Goal: Contribute content: Add original content to the website for others to see

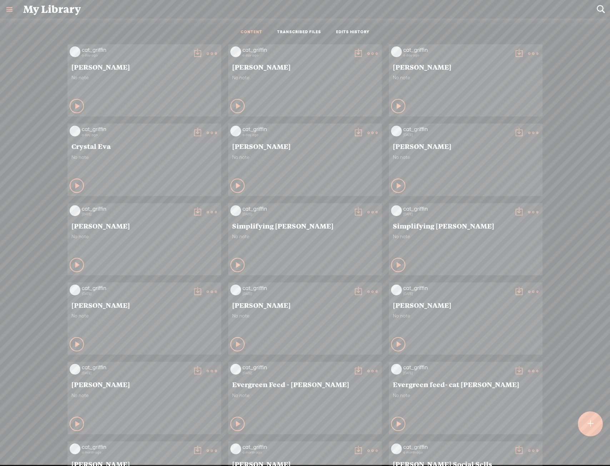
click at [586, 427] on div at bounding box center [590, 424] width 26 height 26
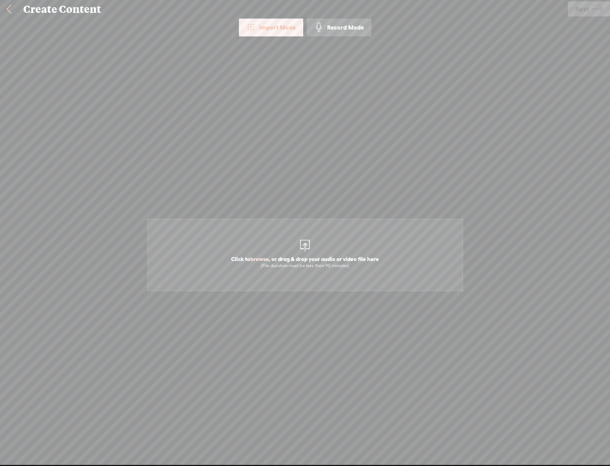
click at [251, 255] on span "Click to browse , or drag & drop your audio or video file here (File duration m…" at bounding box center [304, 262] width 155 height 20
click at [601, 7] on icon at bounding box center [597, 9] width 10 height 18
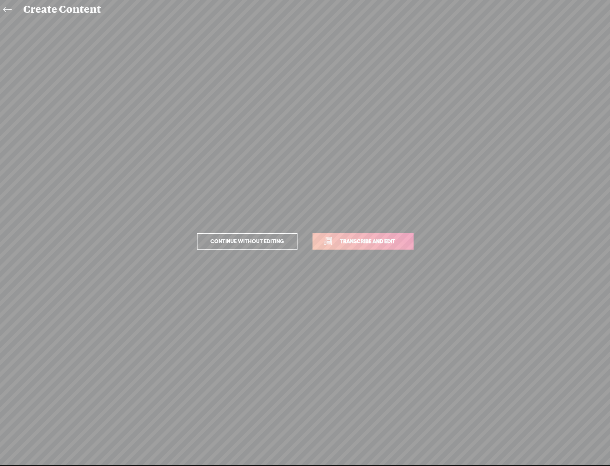
click at [362, 235] on link "Transcribe and edit" at bounding box center [362, 241] width 101 height 16
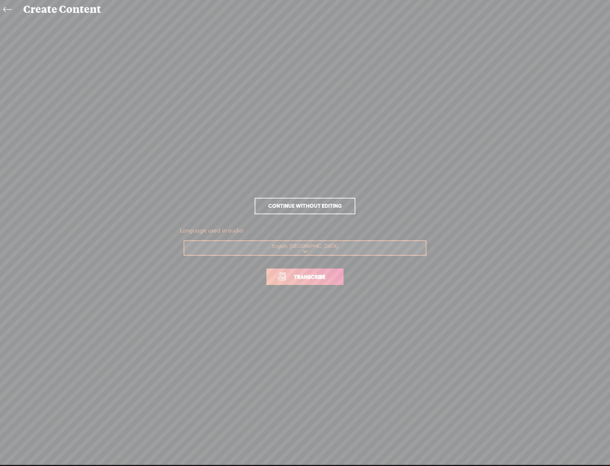
click at [308, 279] on span "Transcribe" at bounding box center [309, 277] width 46 height 8
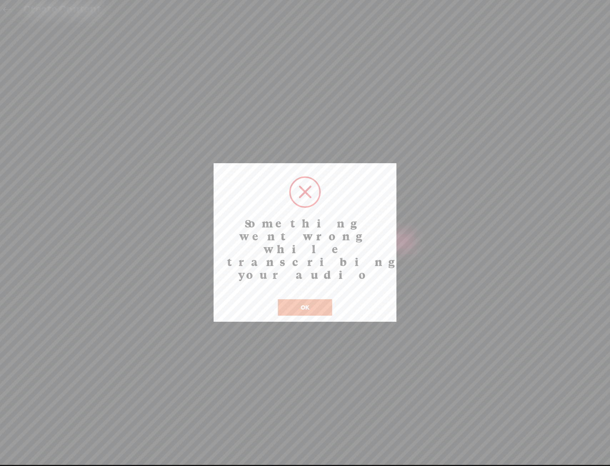
click at [327, 299] on button "OK" at bounding box center [305, 307] width 54 height 16
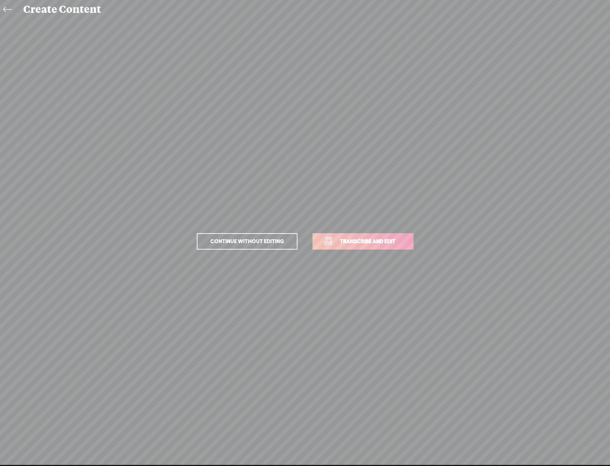
click at [350, 248] on link "Transcribe and edit" at bounding box center [362, 241] width 101 height 16
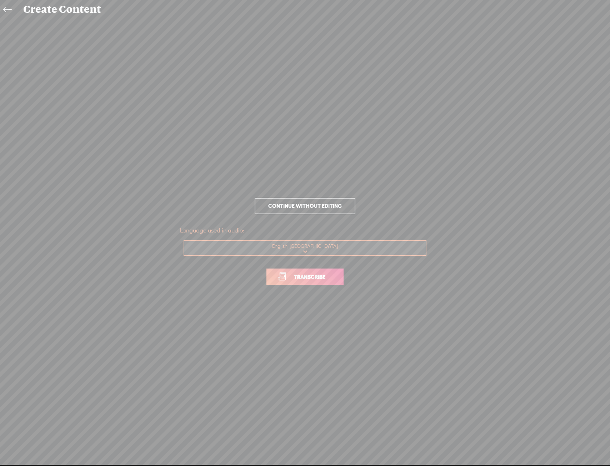
click at [330, 286] on p "Transcribe" at bounding box center [305, 276] width 250 height 31
click at [330, 282] on link "Transcribe" at bounding box center [304, 277] width 77 height 16
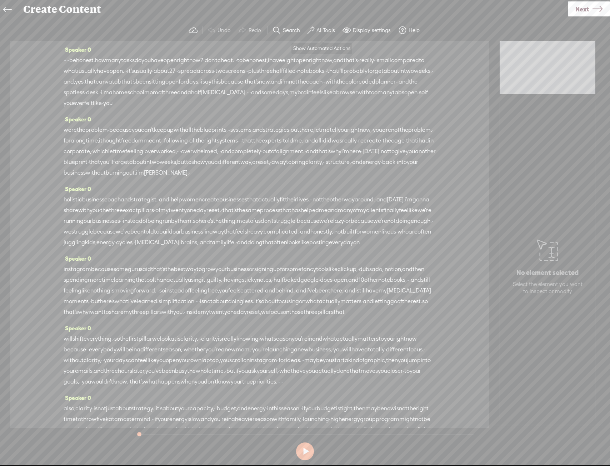
click at [326, 30] on label "AI Tools" at bounding box center [325, 30] width 19 height 7
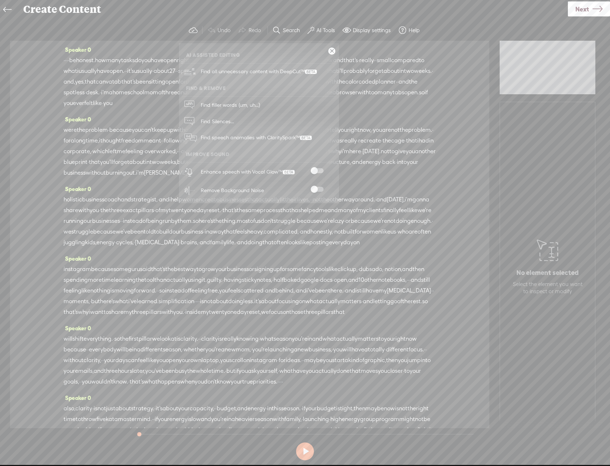
click at [317, 161] on ul "AI Assisted Editing Find all unnecessary content with DeepCut™ Find & Remove Fi…" at bounding box center [259, 123] width 160 height 153
click at [316, 173] on span at bounding box center [317, 170] width 13 height 5
click at [314, 189] on span at bounding box center [317, 189] width 13 height 5
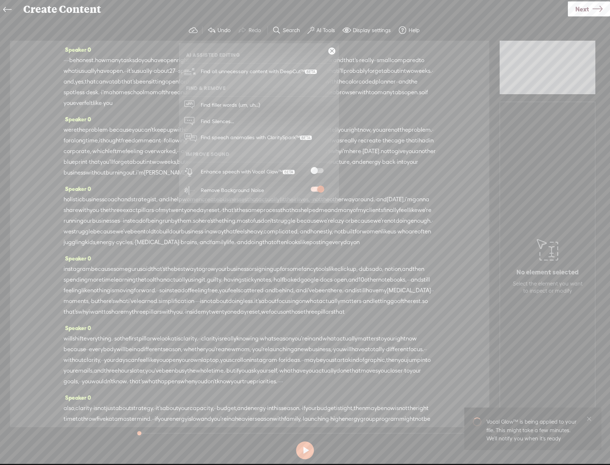
click at [333, 51] on link at bounding box center [331, 50] width 7 height 7
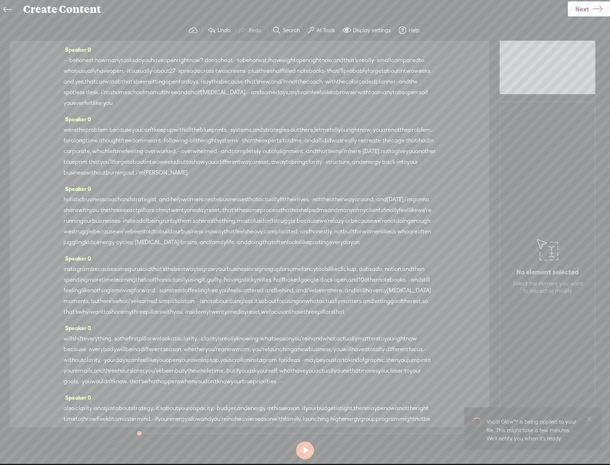
click at [578, 13] on span "Next" at bounding box center [582, 9] width 14 height 18
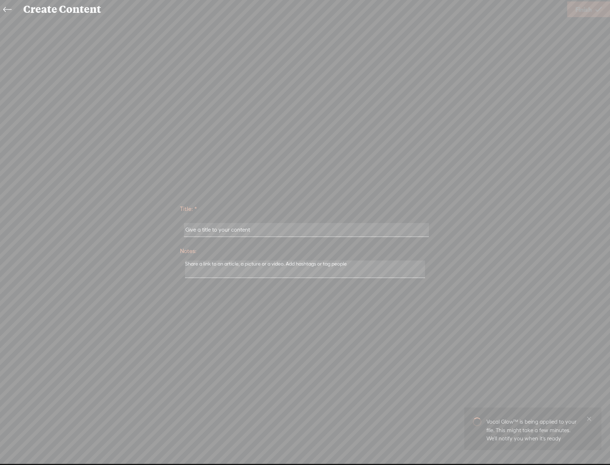
click at [361, 226] on input "text" at bounding box center [306, 230] width 245 height 14
paste input "[PERSON_NAME]"
type input "[PERSON_NAME]"
click at [591, 12] on span "Finish" at bounding box center [583, 9] width 16 height 18
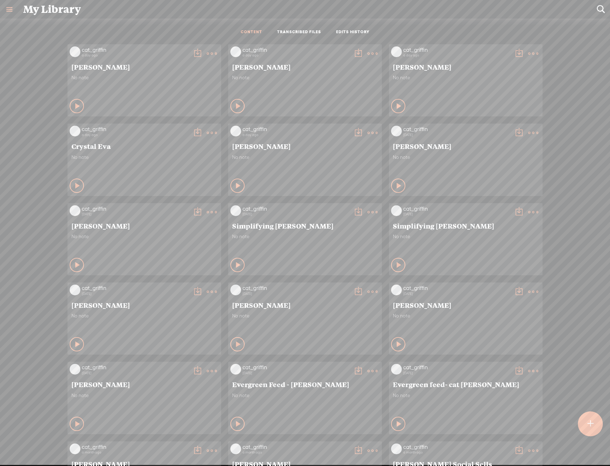
click at [594, 420] on div at bounding box center [590, 423] width 25 height 25
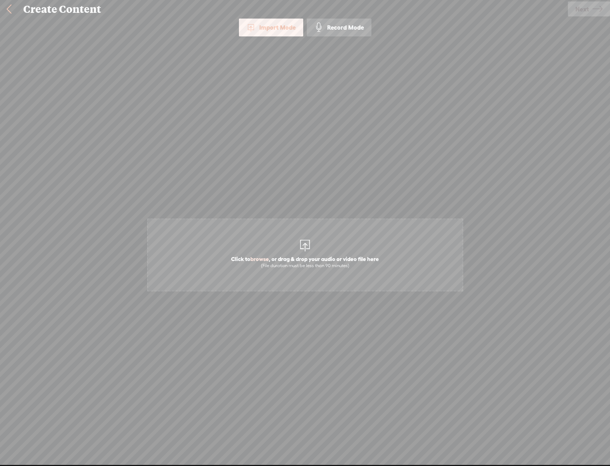
click at [316, 230] on span "Click to browse , or drag & drop your audio or video file here (File duration m…" at bounding box center [305, 255] width 316 height 73
click at [570, 15] on link "Next" at bounding box center [589, 8] width 42 height 15
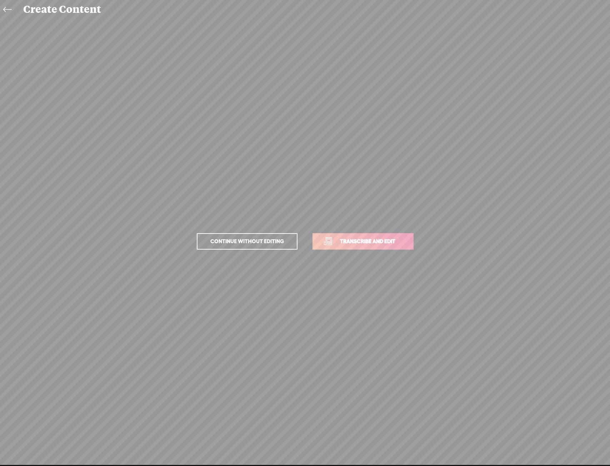
click at [386, 243] on span "Transcribe and edit" at bounding box center [367, 241] width 70 height 8
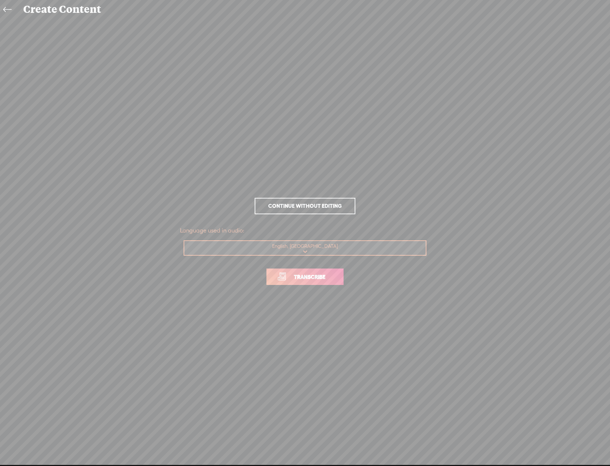
click at [291, 274] on span "Transcribe" at bounding box center [309, 277] width 46 height 8
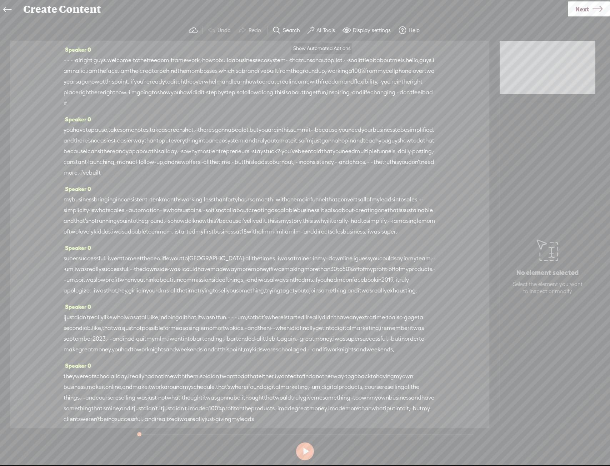
click at [314, 33] on span at bounding box center [310, 30] width 7 height 9
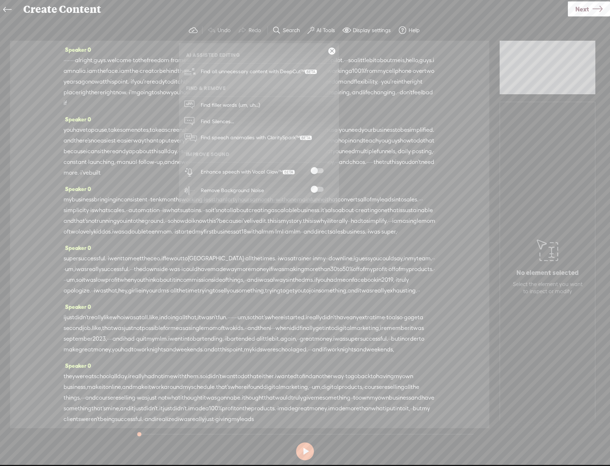
click at [321, 169] on span at bounding box center [317, 170] width 13 height 5
click at [318, 188] on span at bounding box center [317, 189] width 13 height 5
click at [331, 51] on link at bounding box center [331, 50] width 7 height 7
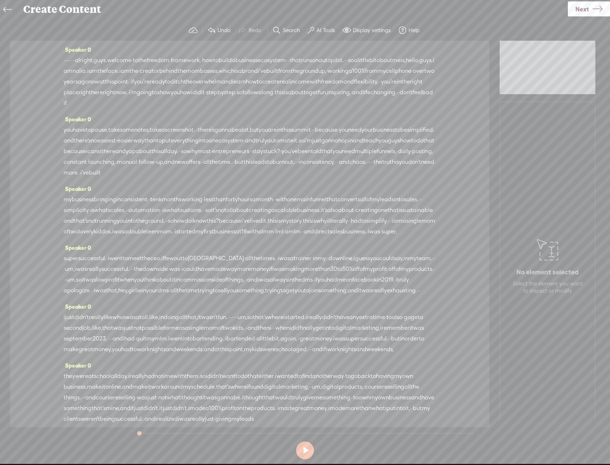
click at [582, 13] on span "Next" at bounding box center [582, 9] width 14 height 18
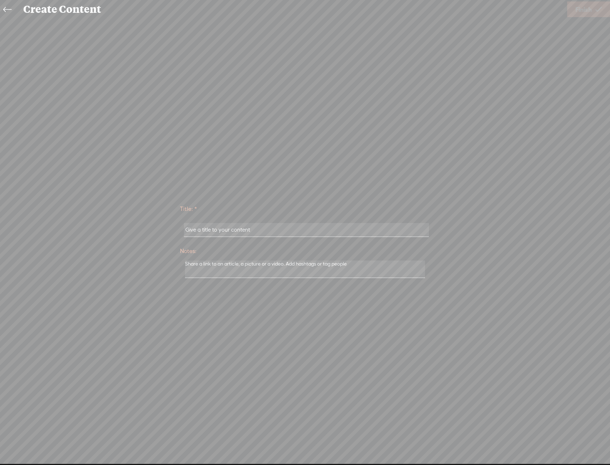
click at [309, 221] on div at bounding box center [305, 230] width 250 height 22
click at [303, 235] on input "text" at bounding box center [306, 230] width 245 height 14
type input "Nalya Jimenez"
click at [603, 11] on link "Finish" at bounding box center [588, 9] width 43 height 16
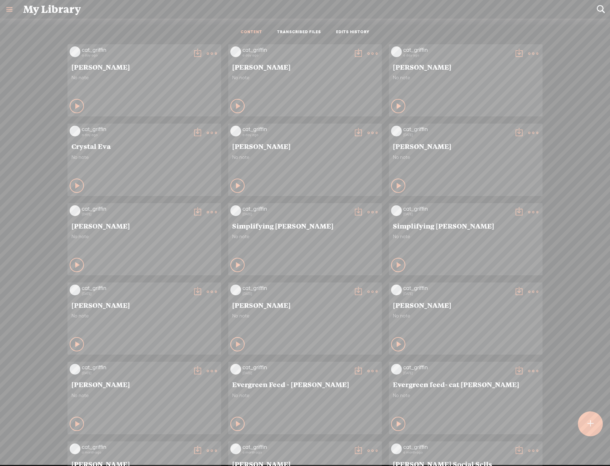
scroll to position [0, 0]
click at [587, 425] on t at bounding box center [590, 424] width 6 height 16
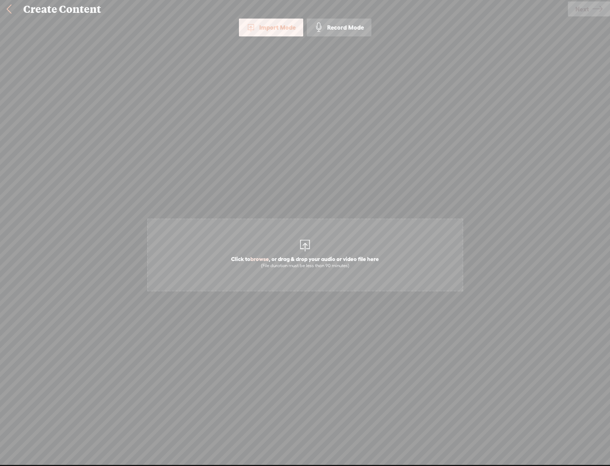
click at [288, 259] on span "Click to browse , or drag & drop your audio or video file here (File duration m…" at bounding box center [304, 262] width 155 height 20
click at [575, 11] on span "Next" at bounding box center [582, 9] width 14 height 18
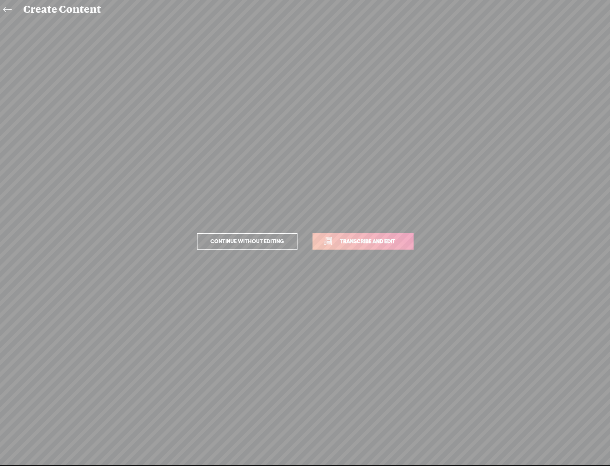
click at [384, 249] on link "Transcribe and edit" at bounding box center [362, 241] width 101 height 16
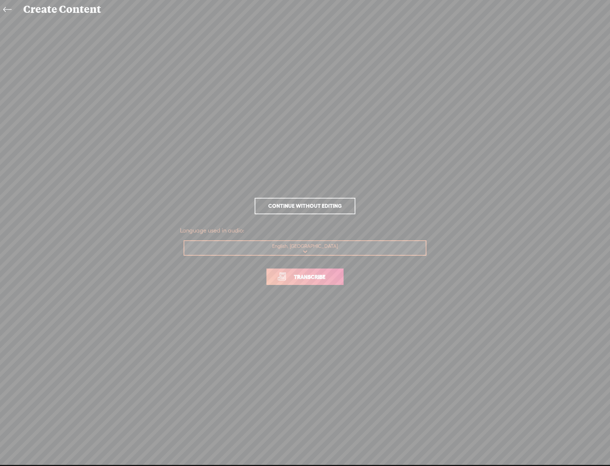
click at [293, 279] on span "Transcribe" at bounding box center [309, 277] width 46 height 8
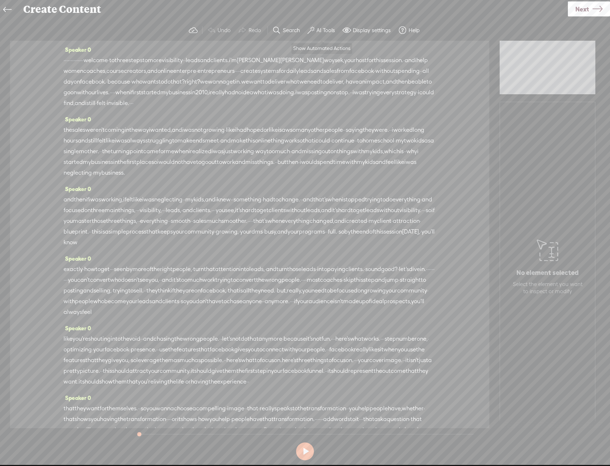
click at [314, 30] on span at bounding box center [310, 30] width 7 height 9
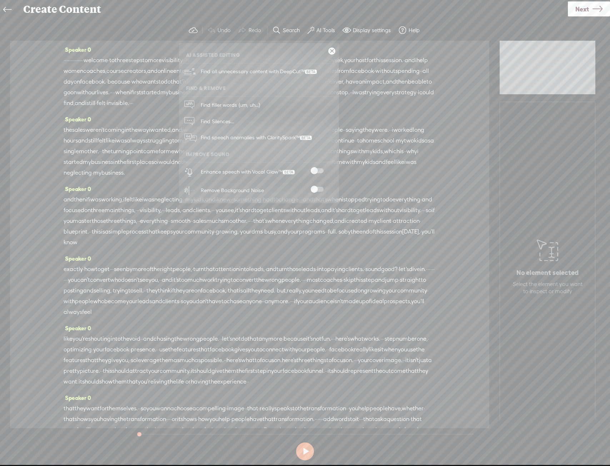
click at [318, 167] on div "Enhance speech with Vocal Glow™" at bounding box center [266, 171] width 137 height 19
click at [319, 170] on span at bounding box center [317, 170] width 13 height 5
click at [316, 188] on span at bounding box center [317, 189] width 13 height 5
click at [329, 53] on link at bounding box center [331, 50] width 7 height 7
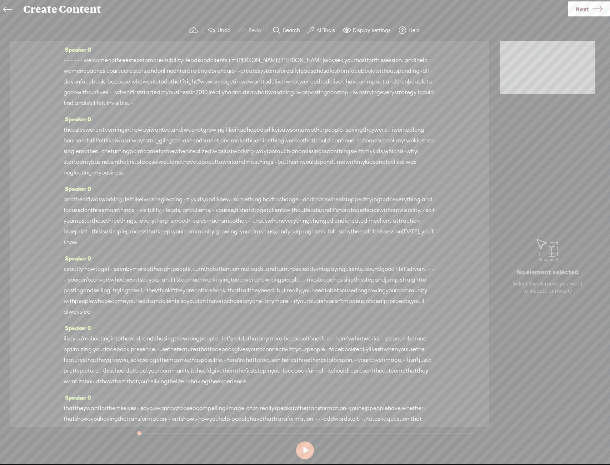
click at [569, 8] on link "Next" at bounding box center [589, 8] width 42 height 15
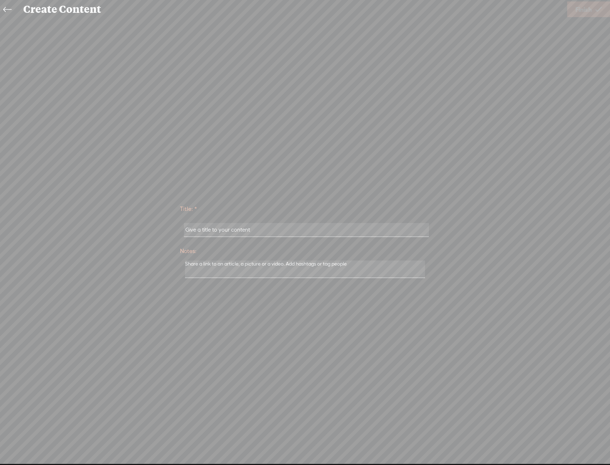
click at [204, 232] on input "text" at bounding box center [306, 230] width 245 height 14
paste input "[PERSON_NAME]"
type input "[PERSON_NAME]"
click at [602, 14] on link "Finish" at bounding box center [588, 9] width 43 height 16
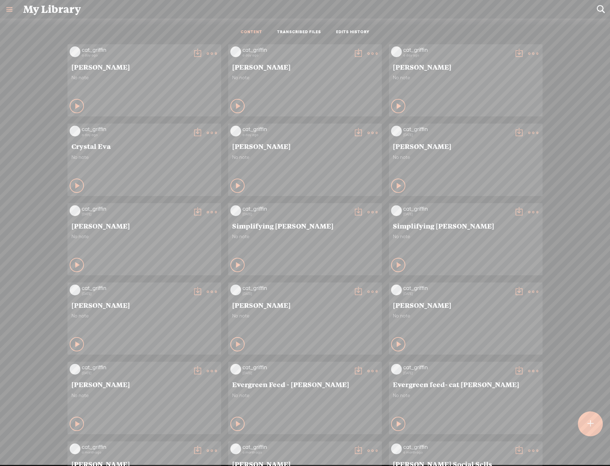
click at [579, 420] on div at bounding box center [590, 423] width 25 height 25
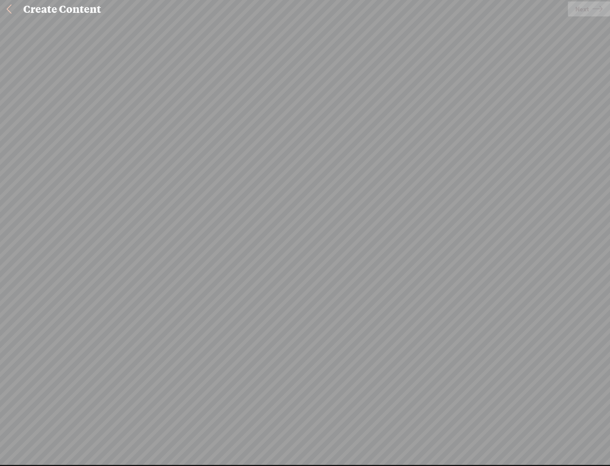
click at [587, 425] on div "Import Mode Import Mode Record Mode Text Language: *: English (US) English (US)…" at bounding box center [305, 242] width 610 height 446
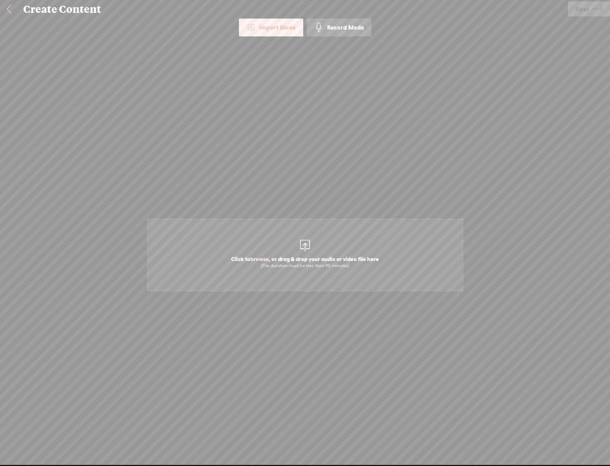
click at [346, 272] on span "Click to browse , or drag & drop your audio or video file here (File duration m…" at bounding box center [305, 255] width 316 height 73
click at [591, 18] on div "Use text-to-audio Use voice actor Record From This Browser Use pre-recorded aud…" at bounding box center [589, 9] width 42 height 19
click at [585, 9] on span "Next" at bounding box center [582, 9] width 14 height 18
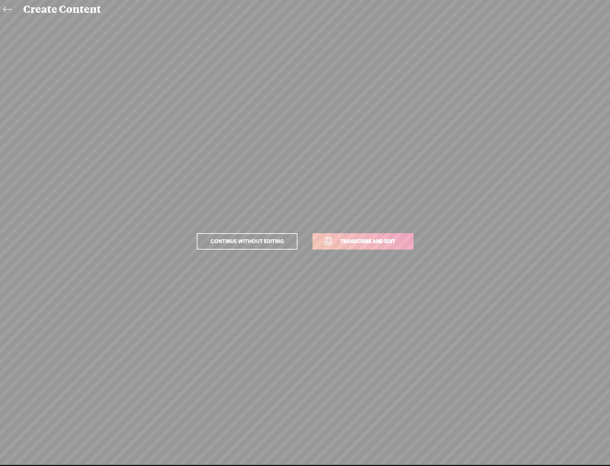
click at [404, 245] on link "Transcribe and edit" at bounding box center [362, 241] width 101 height 16
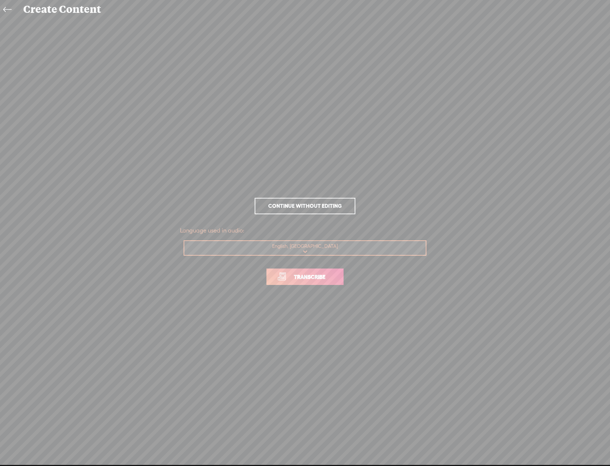
click at [298, 284] on link "Transcribe" at bounding box center [304, 277] width 77 height 16
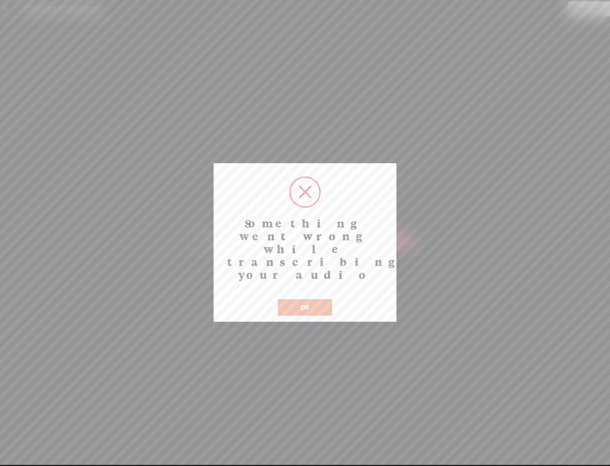
click at [305, 295] on div "Something went wrong while transcribing your audio ! Not valid! Cancel OK" at bounding box center [305, 242] width 183 height 159
click at [310, 299] on button "OK" at bounding box center [305, 307] width 54 height 16
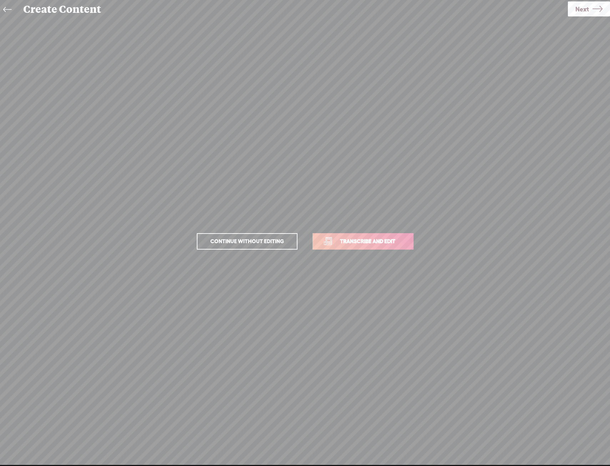
click at [350, 246] on link "Transcribe and edit" at bounding box center [362, 241] width 101 height 16
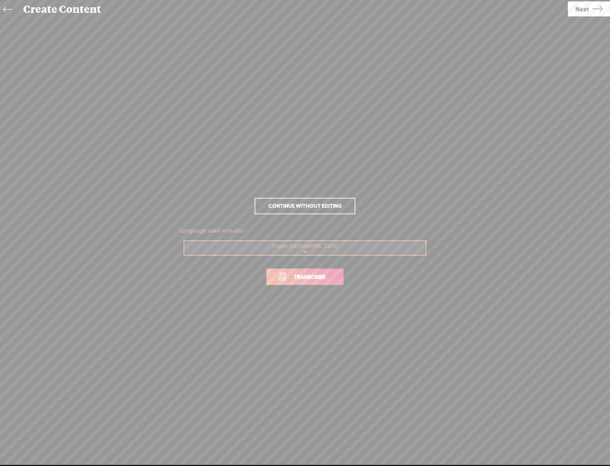
click at [322, 280] on span "Transcribe" at bounding box center [309, 277] width 46 height 8
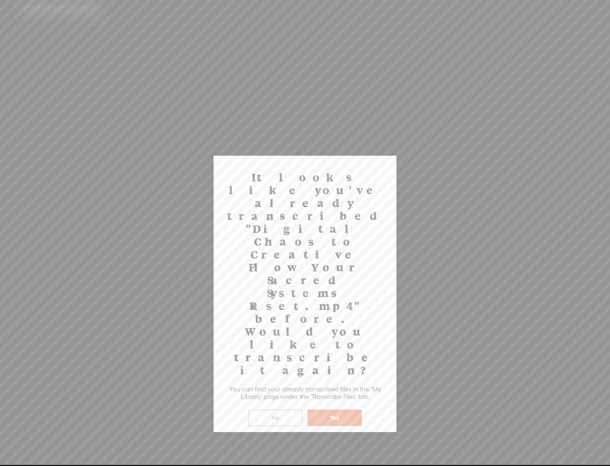
click at [331, 410] on button "Yes" at bounding box center [334, 418] width 54 height 16
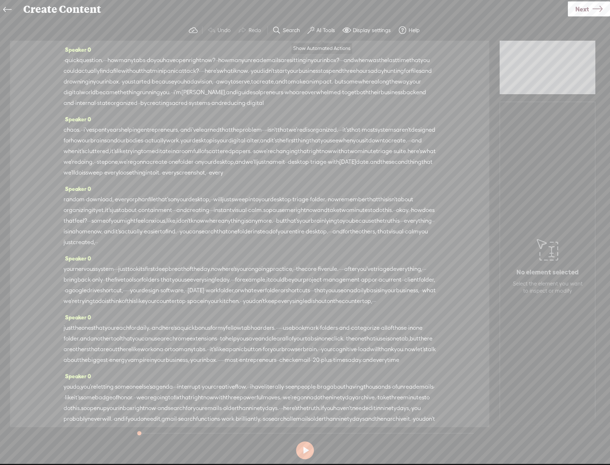
click at [314, 33] on span at bounding box center [310, 30] width 7 height 9
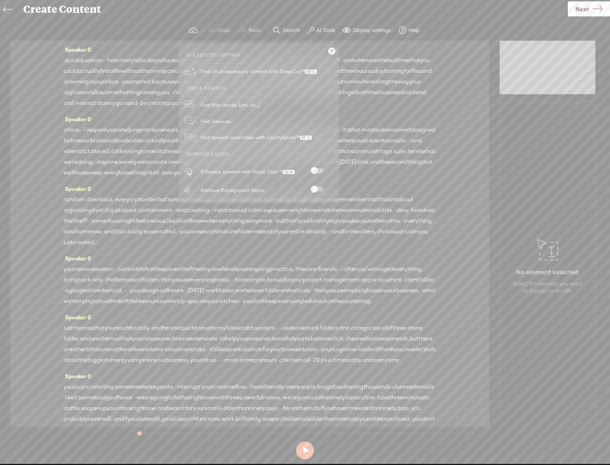
click at [320, 168] on div "Enhance speech with Vocal Glow™" at bounding box center [266, 171] width 137 height 19
click at [316, 187] on span at bounding box center [317, 189] width 13 height 5
click at [322, 172] on span at bounding box center [317, 170] width 13 height 5
click at [599, 10] on icon at bounding box center [597, 9] width 10 height 18
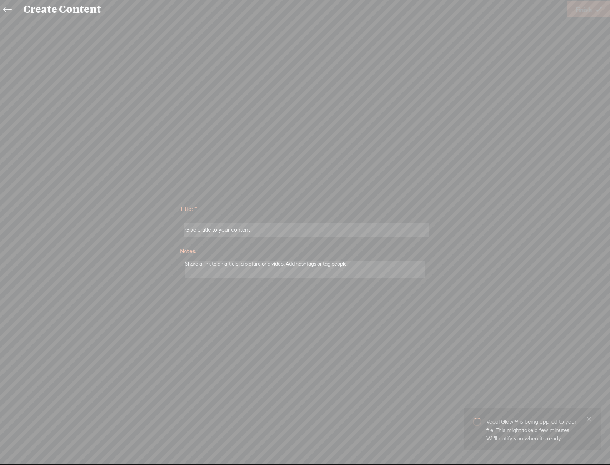
click at [283, 229] on input "text" at bounding box center [306, 230] width 245 height 14
paste input "Diane Nichols"
type input "Diane Nichols"
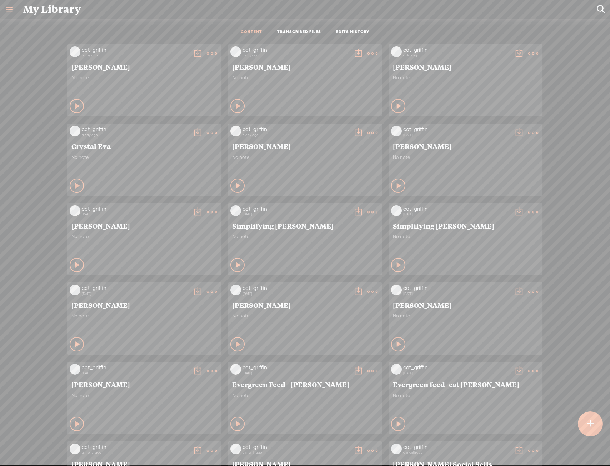
scroll to position [0, 0]
click at [583, 427] on div at bounding box center [590, 423] width 25 height 25
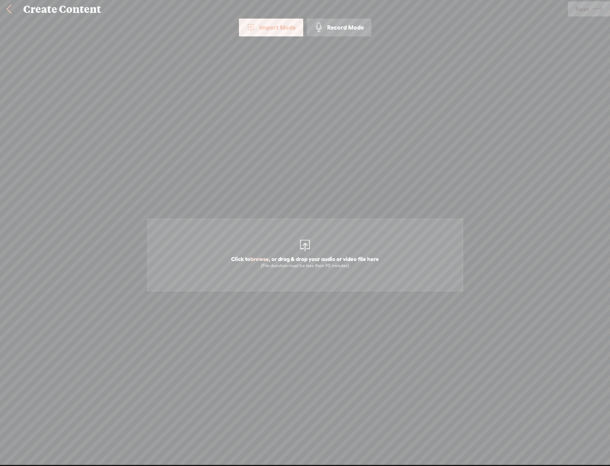
click at [284, 256] on span "Click to browse , or drag & drop your audio or video file here (File duration m…" at bounding box center [304, 262] width 155 height 20
drag, startPoint x: 583, startPoint y: 16, endPoint x: 577, endPoint y: 27, distance: 12.8
click at [583, 15] on span "Next" at bounding box center [582, 9] width 14 height 18
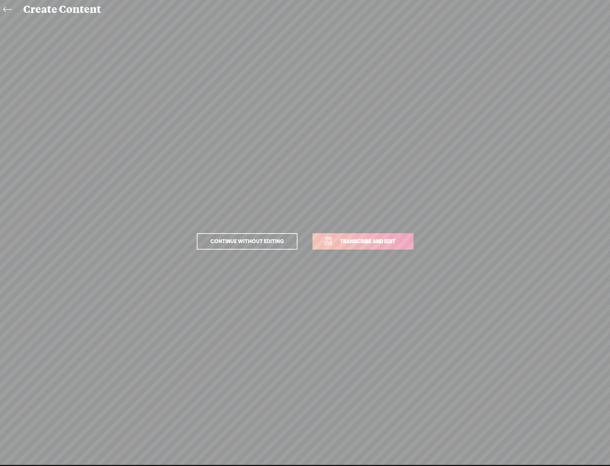
click at [339, 237] on span "Transcribe and edit" at bounding box center [367, 241] width 70 height 8
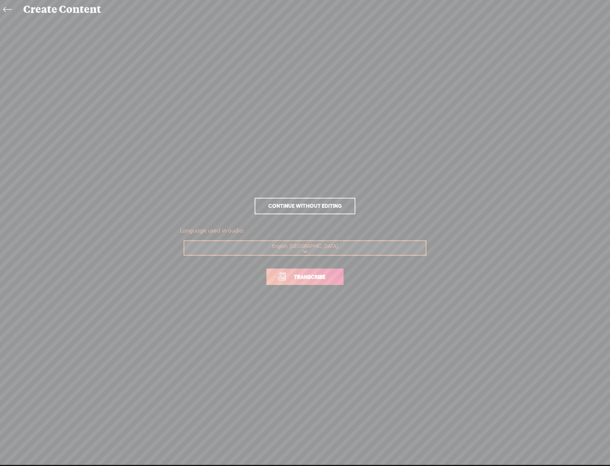
click at [317, 277] on span "Transcribe" at bounding box center [309, 277] width 46 height 8
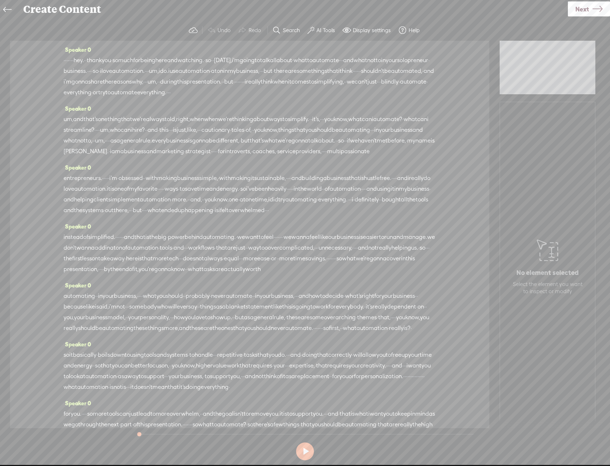
click at [322, 33] on label "AI Tools" at bounding box center [325, 30] width 19 height 7
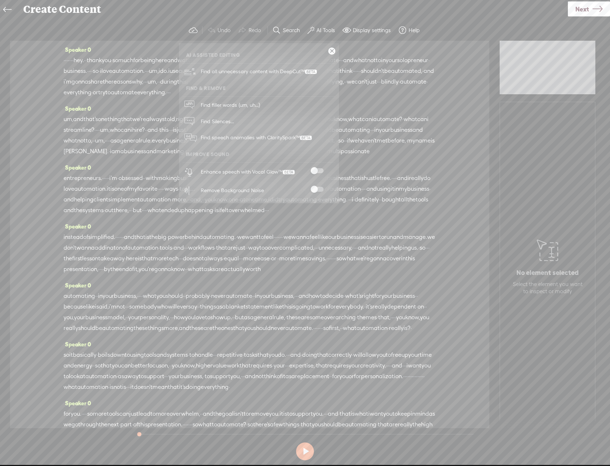
click at [316, 170] on span at bounding box center [317, 170] width 13 height 5
click at [321, 186] on div "Remove Background Noise" at bounding box center [266, 190] width 137 height 19
click at [317, 187] on span at bounding box center [317, 189] width 13 height 5
click at [334, 53] on link at bounding box center [331, 50] width 7 height 7
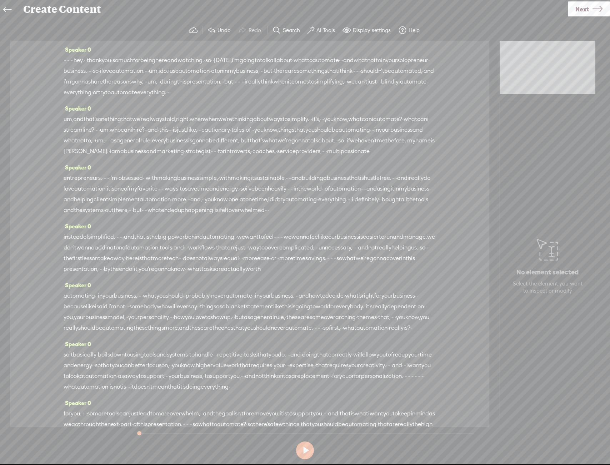
click at [603, 6] on link "Next" at bounding box center [589, 8] width 42 height 15
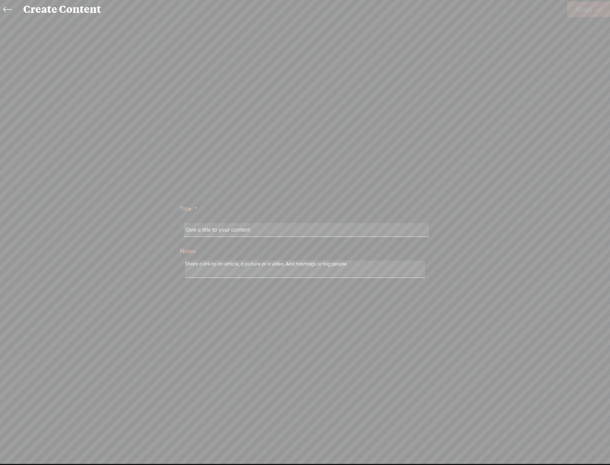
click at [193, 226] on input "text" at bounding box center [306, 230] width 245 height 14
paste input "[PERSON_NAME]"
type input "[PERSON_NAME]"
click at [587, 13] on span "Finish" at bounding box center [583, 9] width 16 height 18
